Goal: Find specific page/section: Find specific page/section

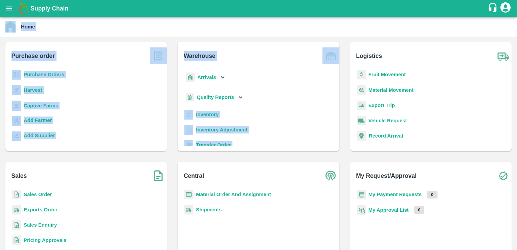
drag, startPoint x: 515, startPoint y: 41, endPoint x: 455, endPoint y: -25, distance: 89.2
click at [455, 0] on html "Supply Chain Home Purchase order Purchase Orders Harvest Captive Farms Add Farm…" at bounding box center [258, 125] width 517 height 250
drag, startPoint x: 455, startPoint y: -25, endPoint x: 422, endPoint y: 31, distance: 65.4
click at [422, 31] on div "Home" at bounding box center [257, 27] width 505 height 12
click at [110, 31] on div "Home" at bounding box center [257, 27] width 505 height 12
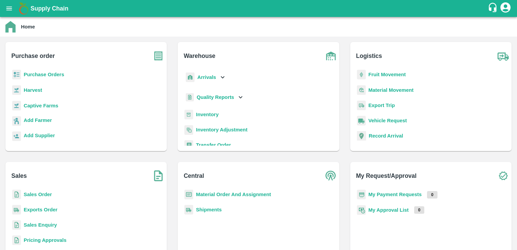
click at [46, 76] on b "Purchase Orders" at bounding box center [44, 74] width 41 height 5
